Goal: Information Seeking & Learning: Learn about a topic

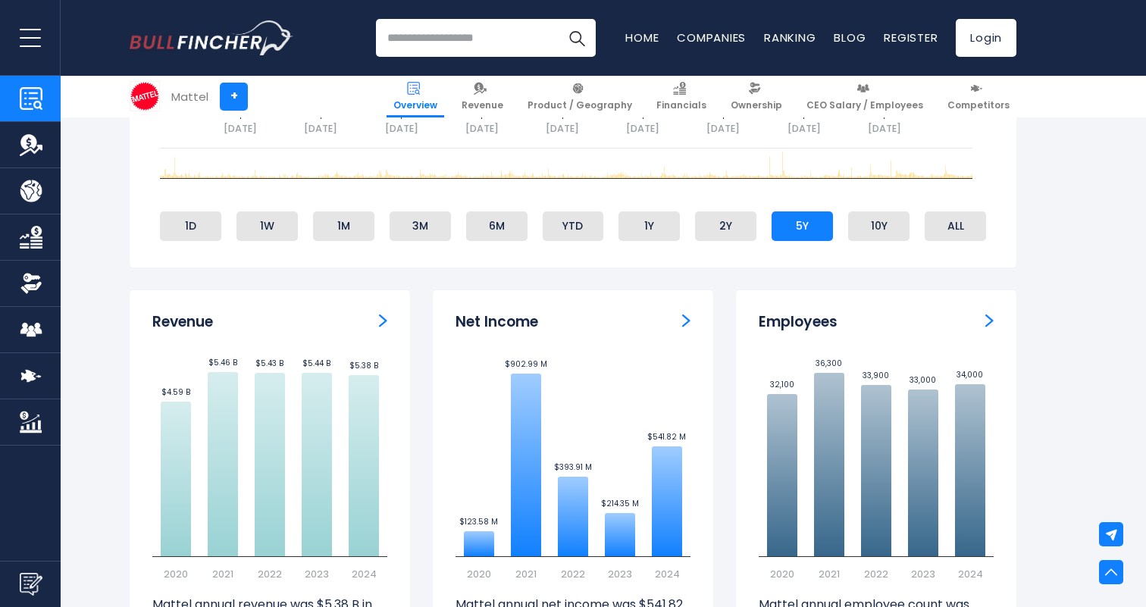
scroll to position [1004, 0]
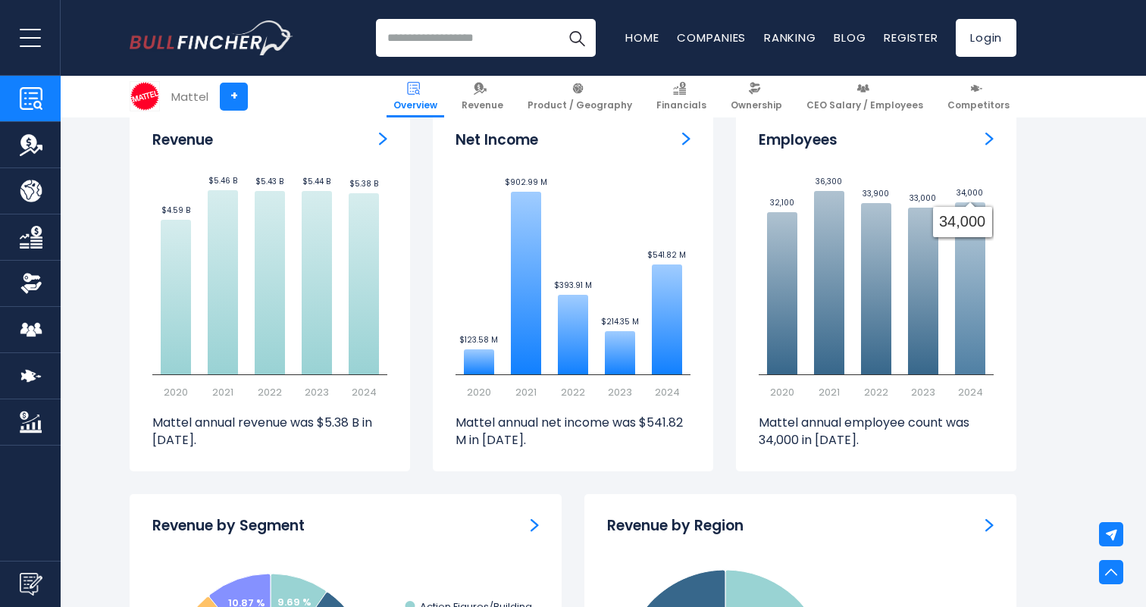
click at [957, 287] on icon at bounding box center [970, 288] width 30 height 172
click at [966, 288] on icon at bounding box center [970, 288] width 30 height 172
click at [991, 140] on img "Employees" at bounding box center [989, 139] width 8 height 14
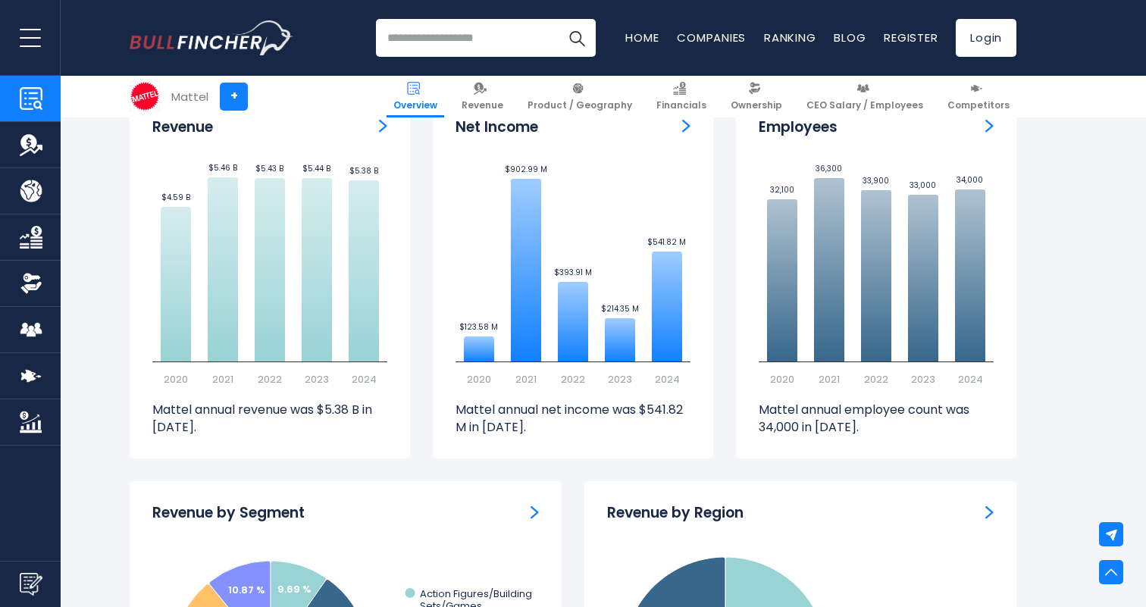
scroll to position [972, 0]
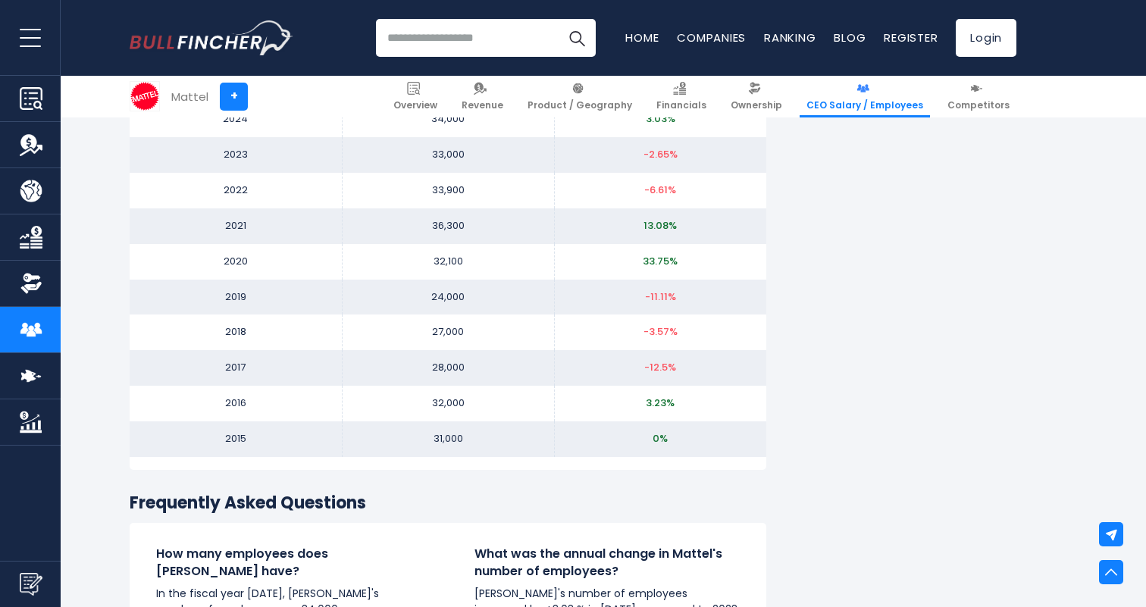
scroll to position [1669, 0]
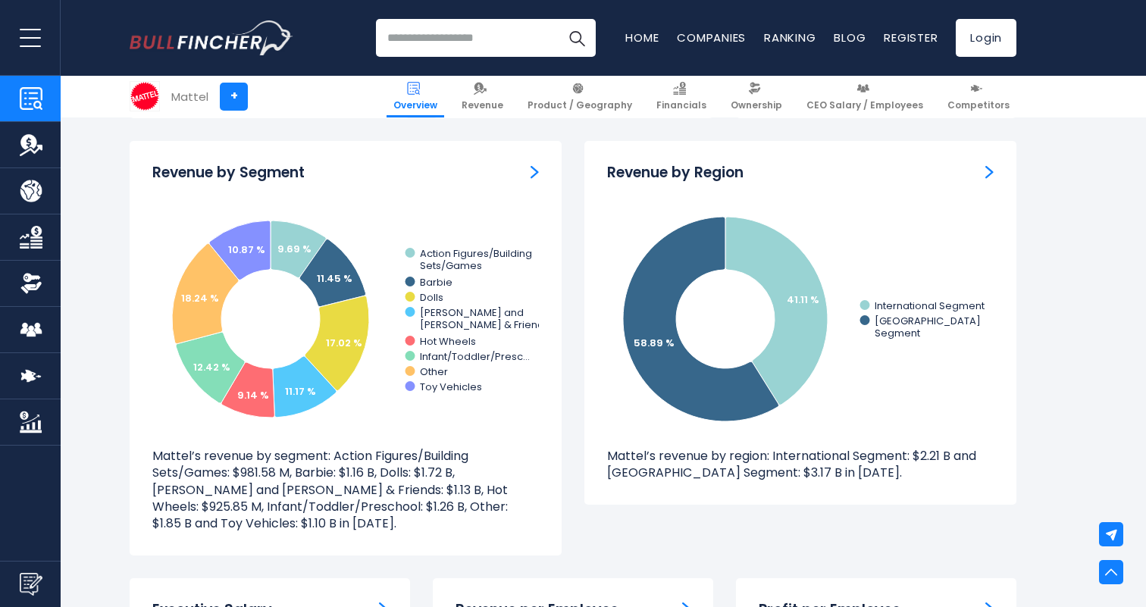
scroll to position [1345, 0]
